Goal: Transaction & Acquisition: Purchase product/service

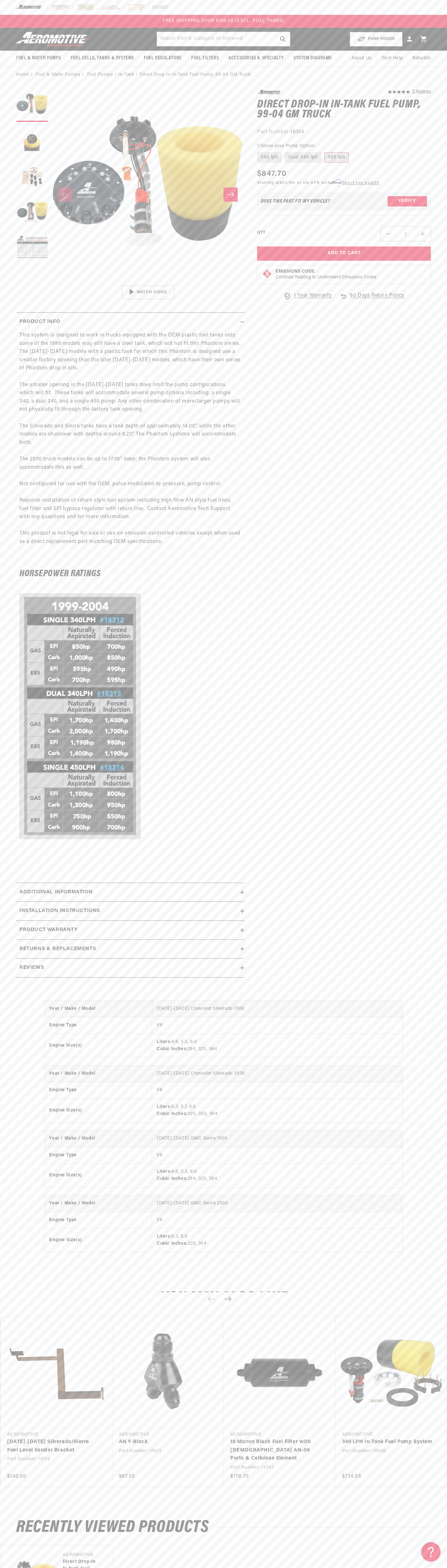
click at [32, 22] on div "FREE SHIPPING OVER $109.00 (EXCL. FUEL TANKS)" at bounding box center [224, 21] width 447 height 13
click at [421, 1563] on html "Skip to content Your cart Your cart is empty Loading... You may also like Subto…" at bounding box center [224, 784] width 447 height 1568
click at [117, 1563] on html "Skip to content Your cart Your cart is empty Loading... You may also like Subto…" at bounding box center [224, 784] width 447 height 1568
click at [12, 742] on section "5.0 star rating 2 Reviews Direct Drop-In In-Tank Fuel Pump, 99-04 GM Truck Dire…" at bounding box center [224, 536] width 447 height 905
